Goal: Transaction & Acquisition: Obtain resource

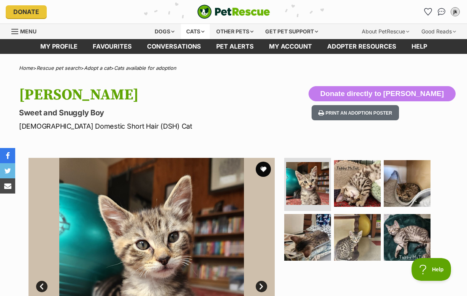
click at [203, 29] on div "Cats" at bounding box center [195, 31] width 29 height 15
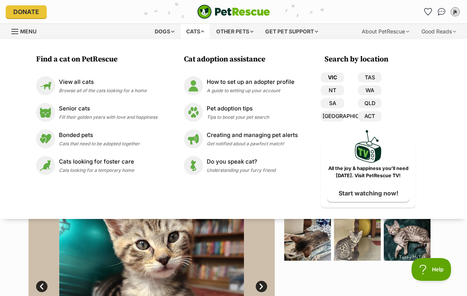
click at [331, 73] on link "VIC" at bounding box center [333, 78] width 24 height 10
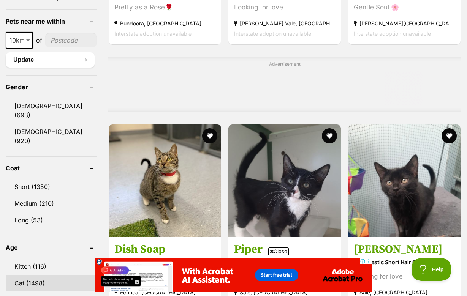
scroll to position [613, 0]
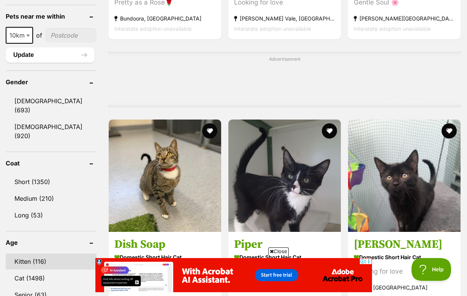
click at [35, 254] on link "Kitten (116)" at bounding box center [51, 262] width 91 height 16
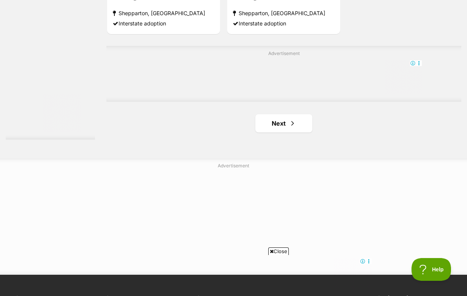
scroll to position [1753, 0]
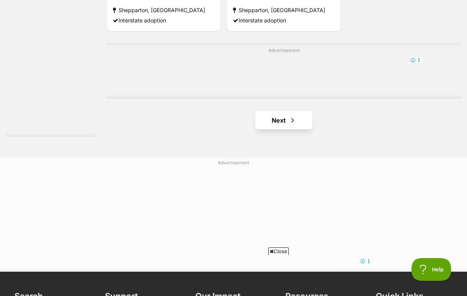
click at [272, 130] on link "Next" at bounding box center [283, 120] width 57 height 18
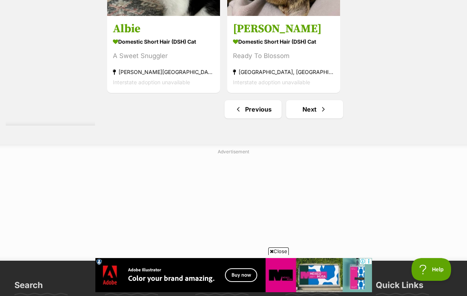
scroll to position [1770, 0]
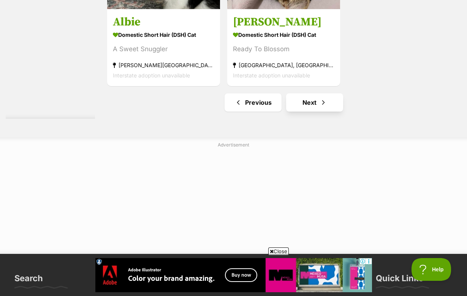
click at [306, 112] on link "Next" at bounding box center [314, 102] width 57 height 18
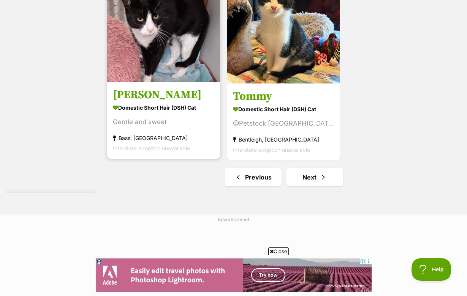
scroll to position [1828, 0]
